Goal: Find specific page/section: Find specific page/section

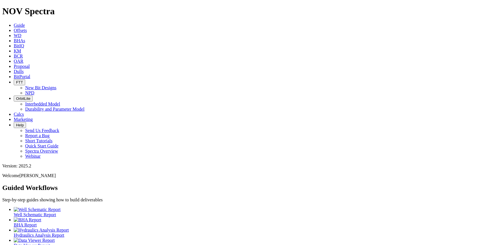
click at [24, 69] on span "Dulls" at bounding box center [19, 71] width 10 height 5
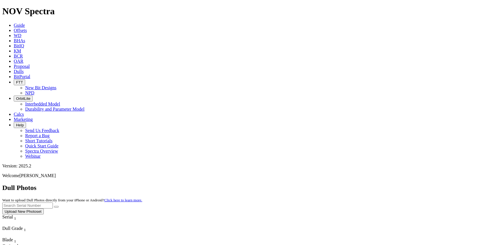
click at [53, 203] on input "text" at bounding box center [27, 206] width 51 height 6
type input "A319085"
click at [54, 206] on button "submit" at bounding box center [56, 207] width 5 height 2
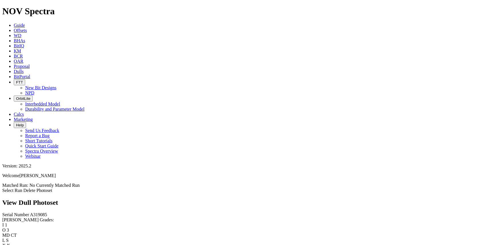
scroll to position [727, 0]
click at [22, 188] on link "Select Run" at bounding box center [12, 190] width 20 height 5
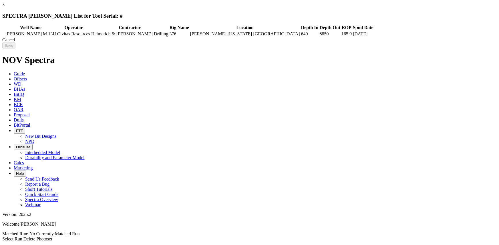
click at [5, 7] on link "×" at bounding box center [3, 4] width 3 height 5
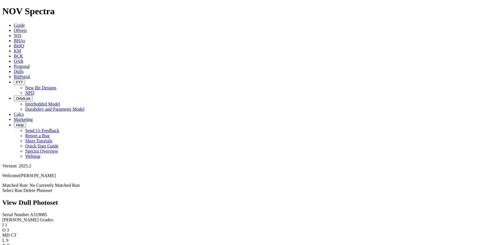
scroll to position [935, 0]
